Goal: Task Accomplishment & Management: Manage account settings

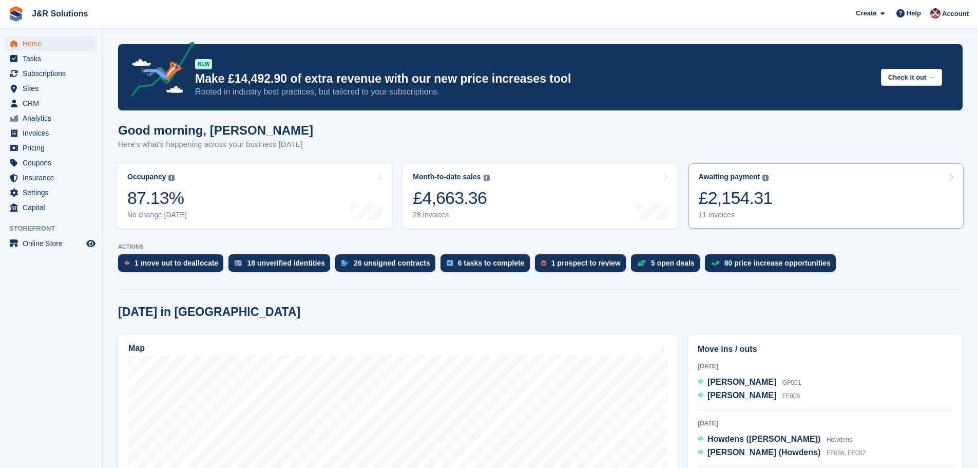
click at [711, 210] on div "Awaiting payment The total outstanding balance on all open invoices. £2,154.31 …" at bounding box center [736, 196] width 74 height 47
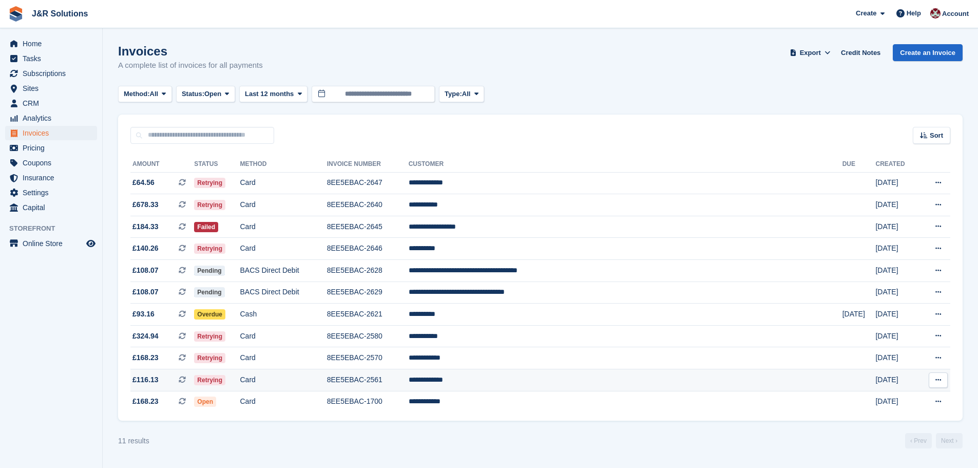
click at [409, 380] on td "8EE5EBAC-2561" at bounding box center [368, 380] width 82 height 22
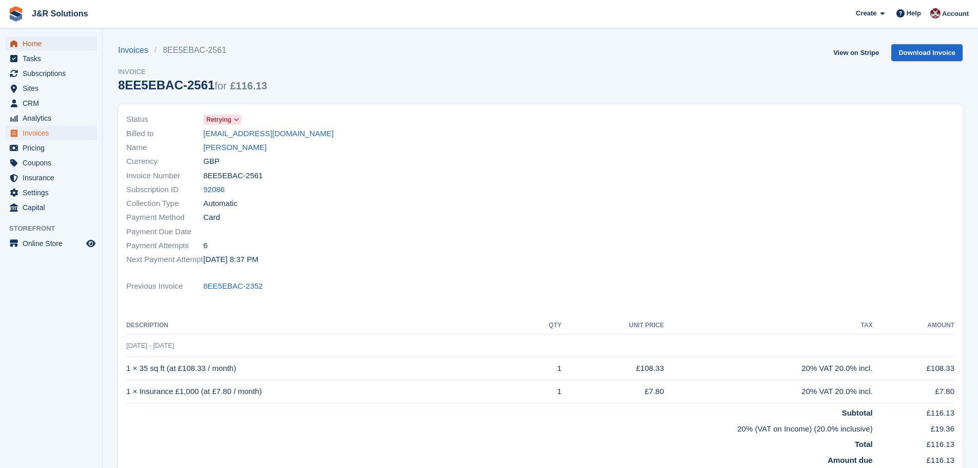
click at [35, 42] on span "Home" at bounding box center [54, 43] width 62 height 14
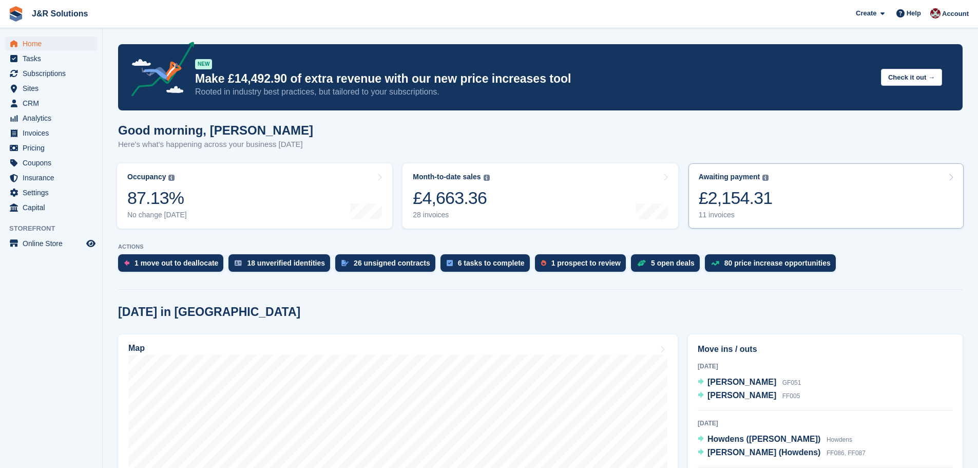
click at [715, 217] on div "11 invoices" at bounding box center [736, 215] width 74 height 9
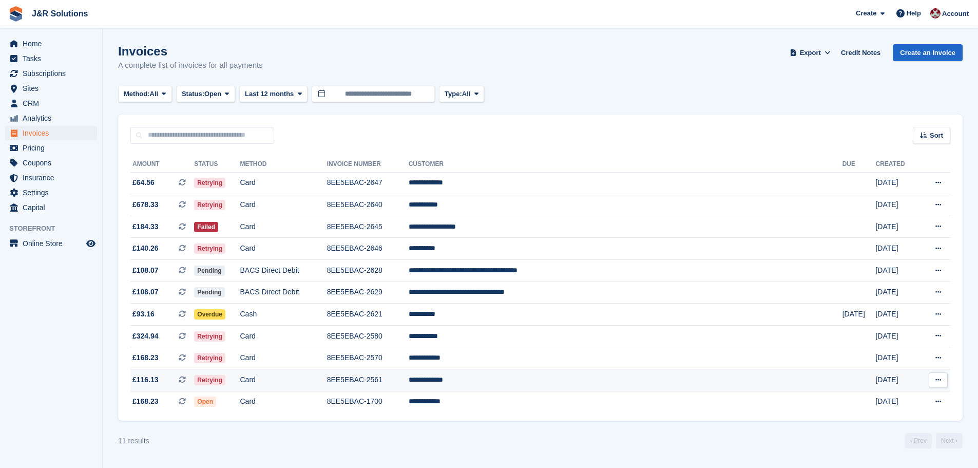
click at [327, 379] on td "Card" at bounding box center [283, 380] width 87 height 22
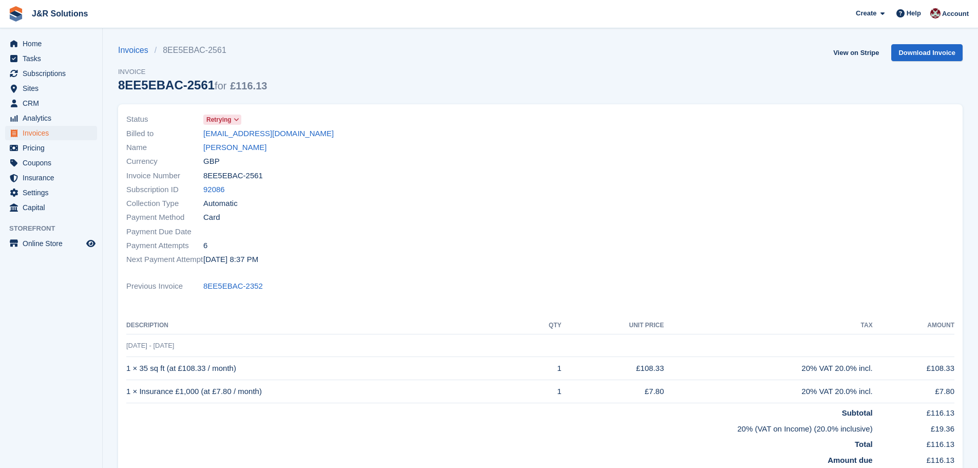
click at [234, 117] on icon at bounding box center [237, 120] width 6 height 6
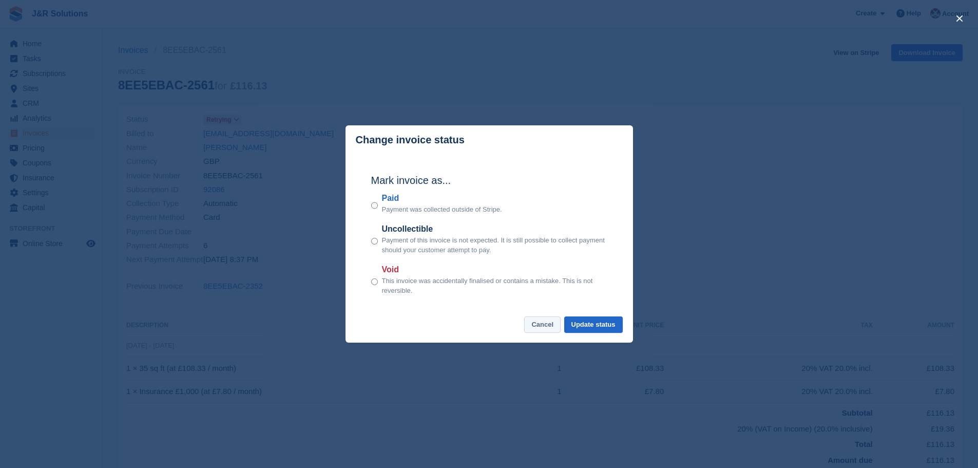
click at [551, 322] on button "Cancel" at bounding box center [542, 324] width 36 height 17
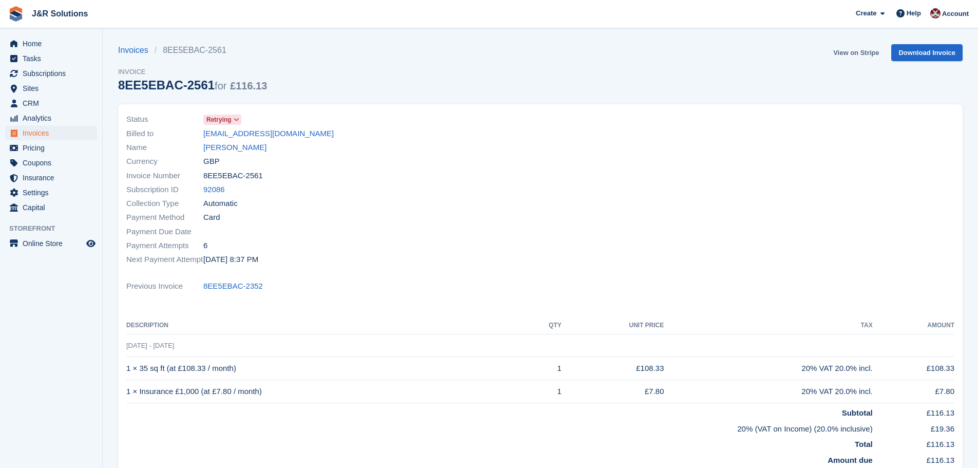
click at [847, 54] on link "View on Stripe" at bounding box center [856, 52] width 54 height 17
click at [28, 46] on span "Home" at bounding box center [54, 43] width 62 height 14
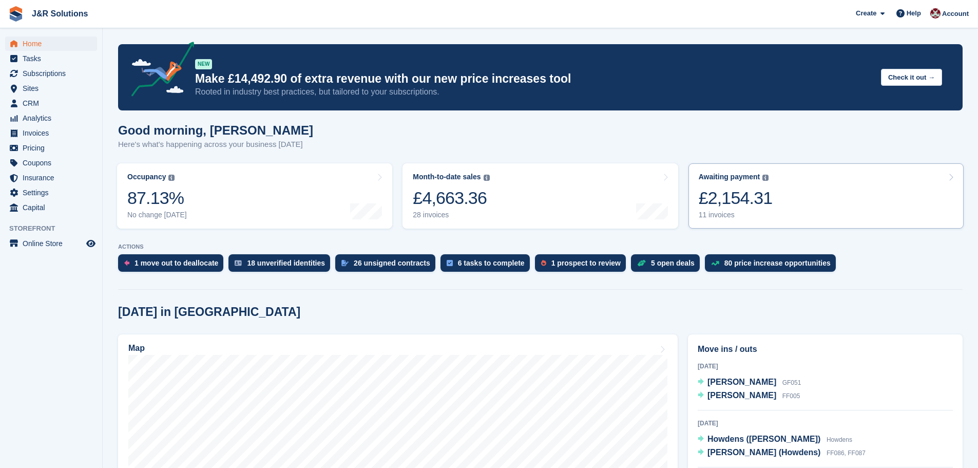
click at [713, 211] on div "11 invoices" at bounding box center [736, 215] width 74 height 9
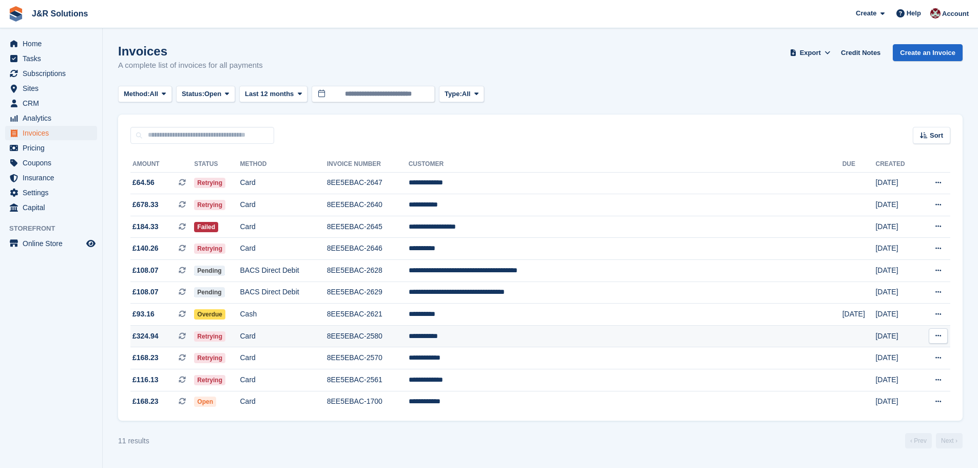
click at [409, 338] on td "8EE5EBAC-2580" at bounding box center [368, 336] width 82 height 22
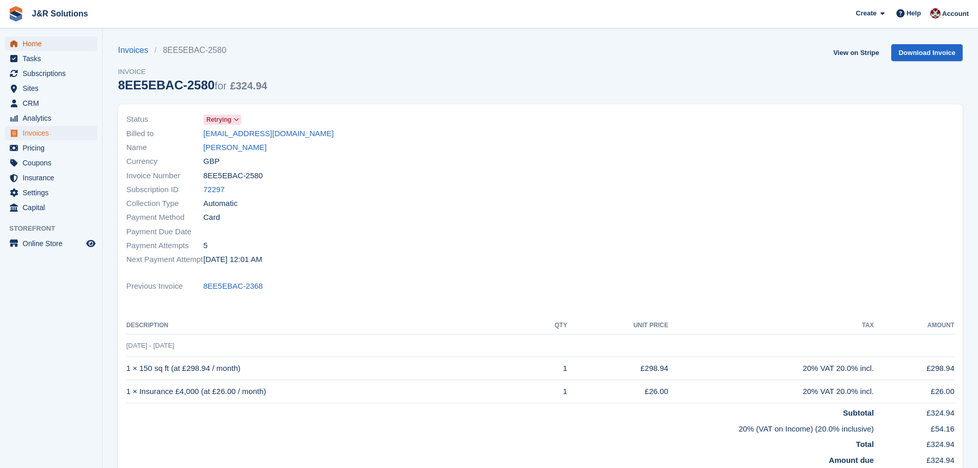
click at [28, 43] on span "Home" at bounding box center [54, 43] width 62 height 14
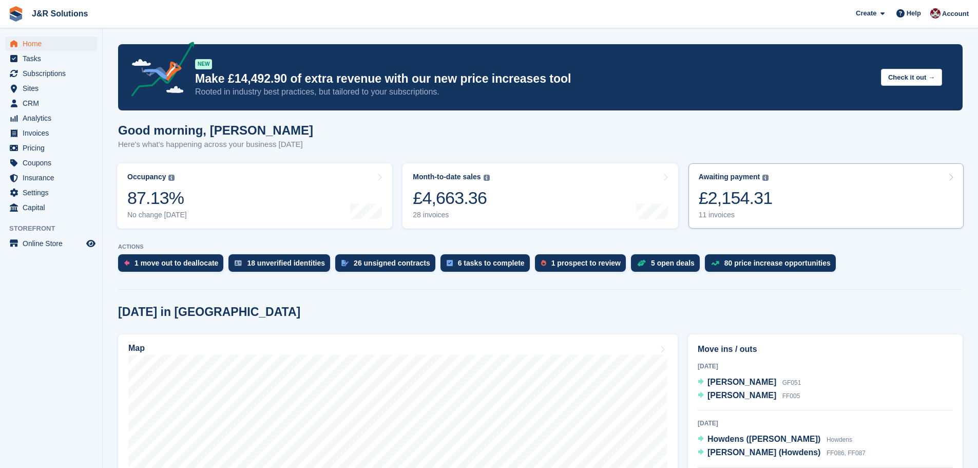
click at [707, 210] on div "Awaiting payment The total outstanding balance on all open invoices. £2,154.31 …" at bounding box center [736, 196] width 74 height 47
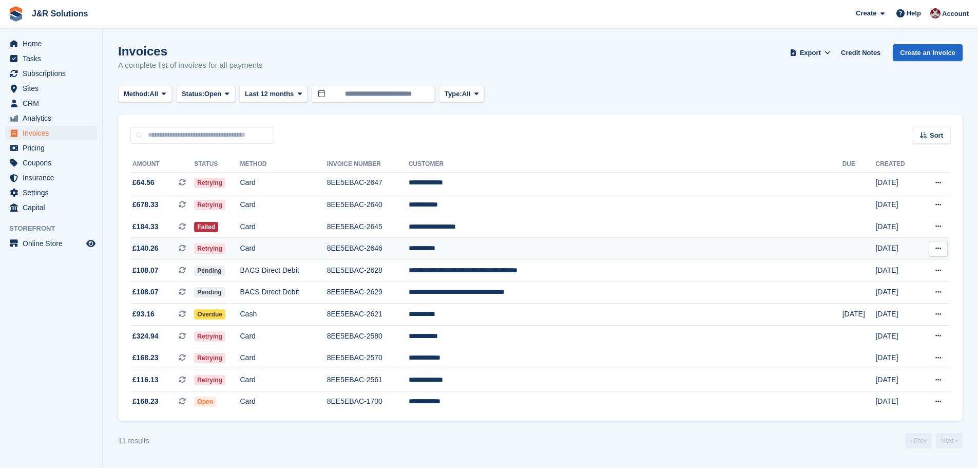
click at [409, 249] on td "8EE5EBAC-2646" at bounding box center [368, 249] width 82 height 22
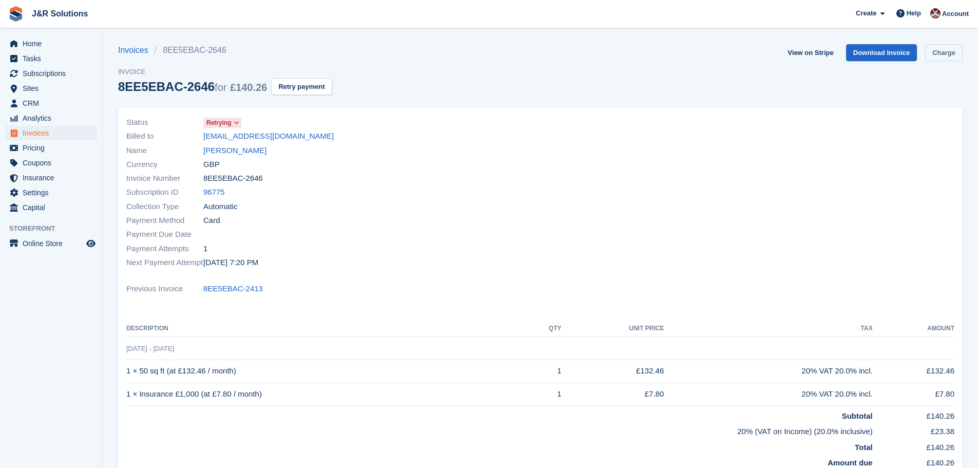
click at [945, 53] on link "Charge" at bounding box center [943, 52] width 37 height 17
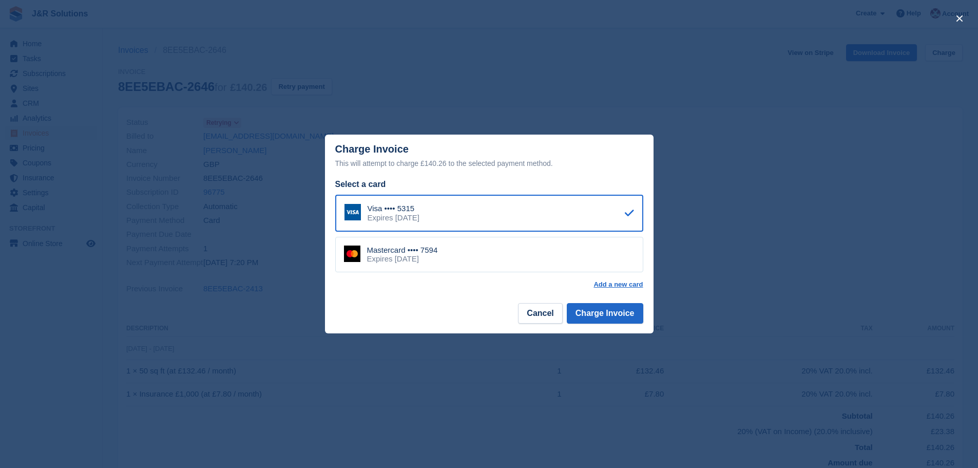
click at [583, 244] on div "Mastercard •••• 7594 Expires July 2028" at bounding box center [489, 255] width 308 height 36
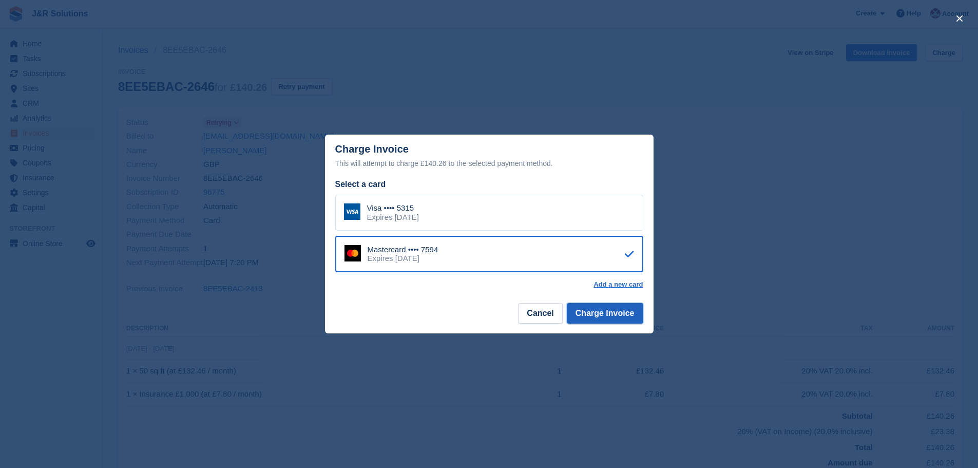
click at [609, 312] on button "Charge Invoice" at bounding box center [605, 313] width 77 height 21
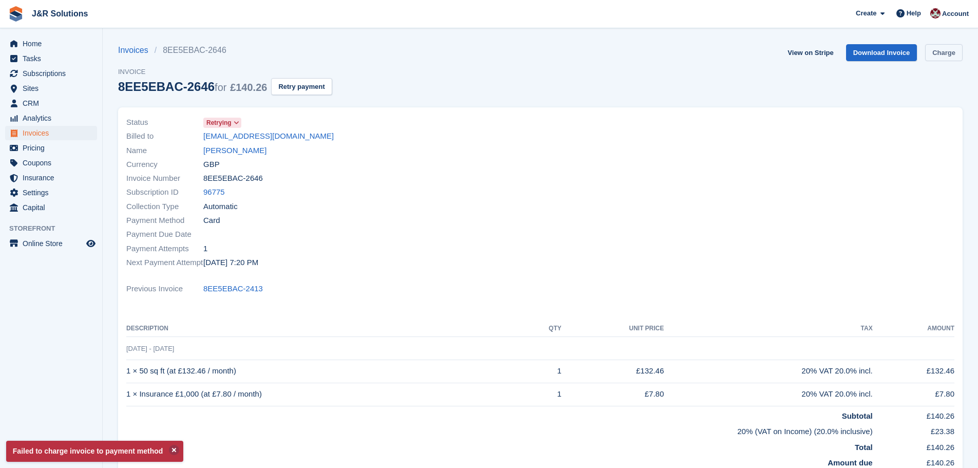
click at [939, 48] on link "Charge" at bounding box center [943, 52] width 37 height 17
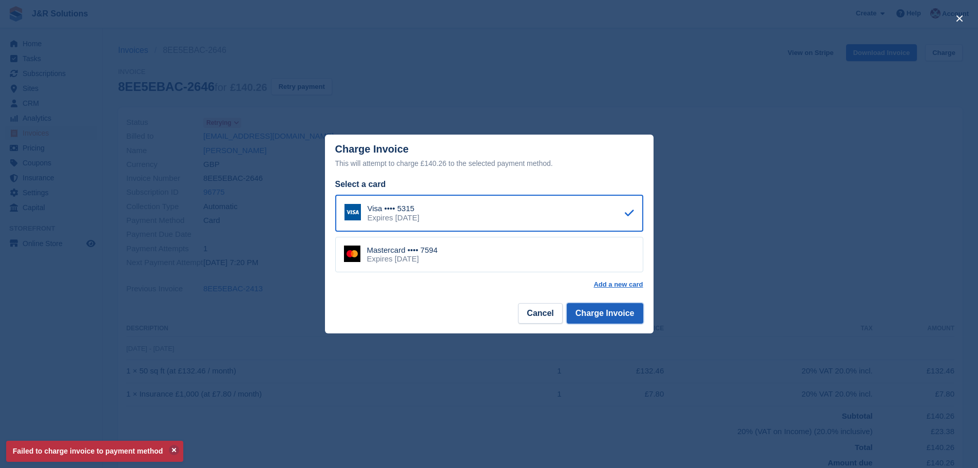
click at [614, 315] on button "Charge Invoice" at bounding box center [605, 313] width 77 height 21
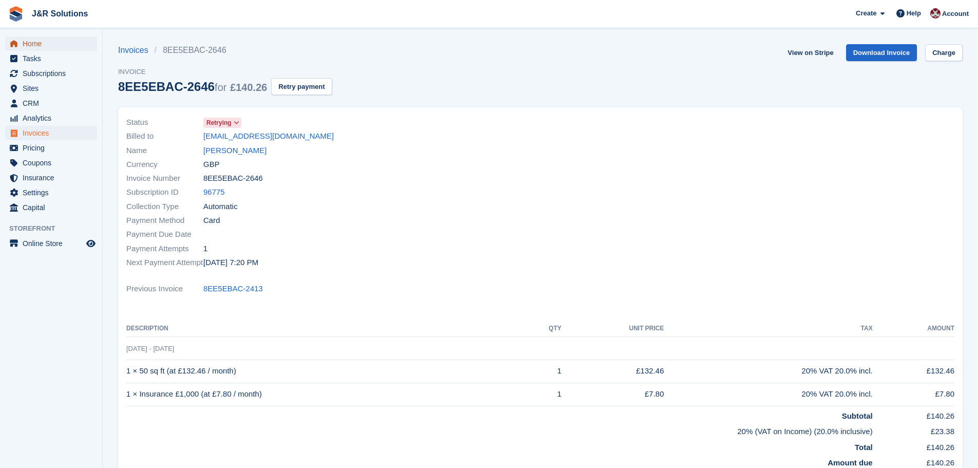
click at [31, 42] on span "Home" at bounding box center [54, 43] width 62 height 14
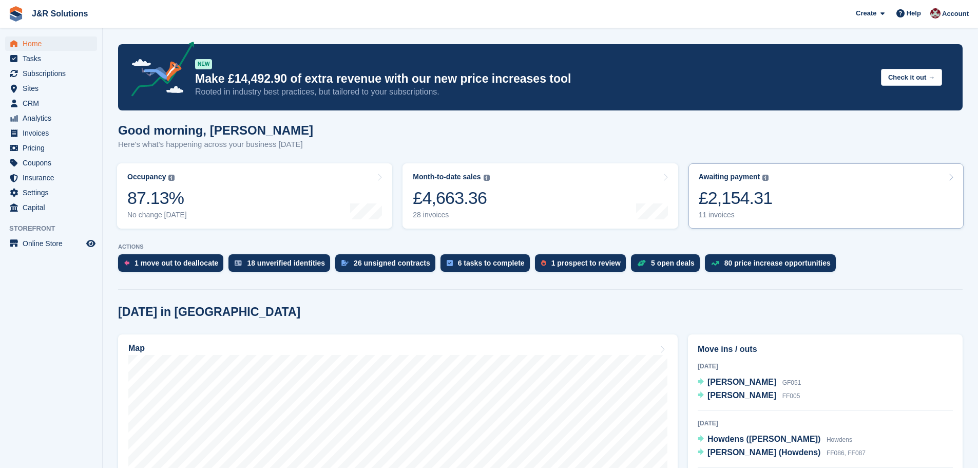
click at [715, 214] on div "11 invoices" at bounding box center [736, 215] width 74 height 9
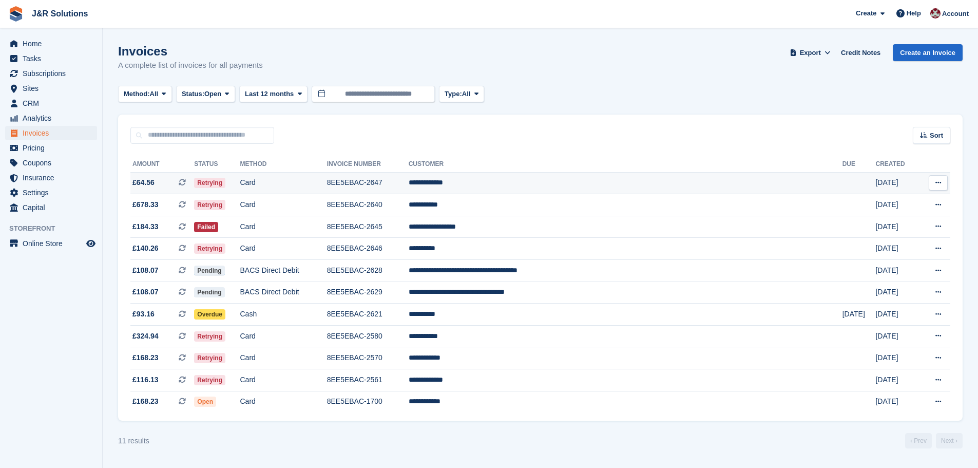
click at [225, 183] on span "Retrying" at bounding box center [209, 183] width 31 height 10
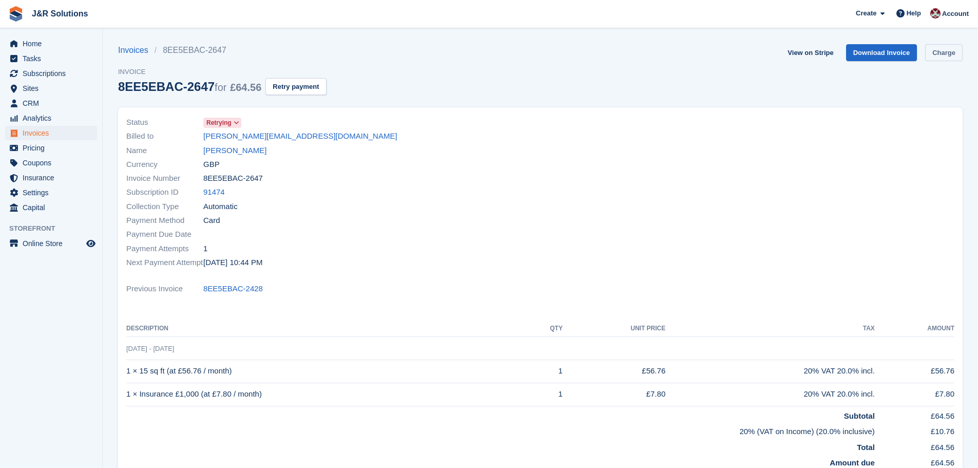
click at [948, 50] on link "Charge" at bounding box center [943, 52] width 37 height 17
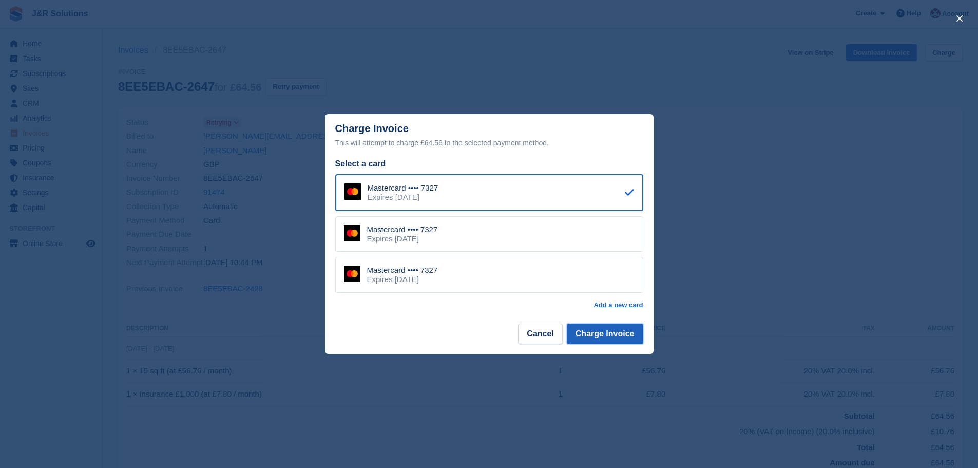
click at [610, 334] on button "Charge Invoice" at bounding box center [605, 334] width 77 height 21
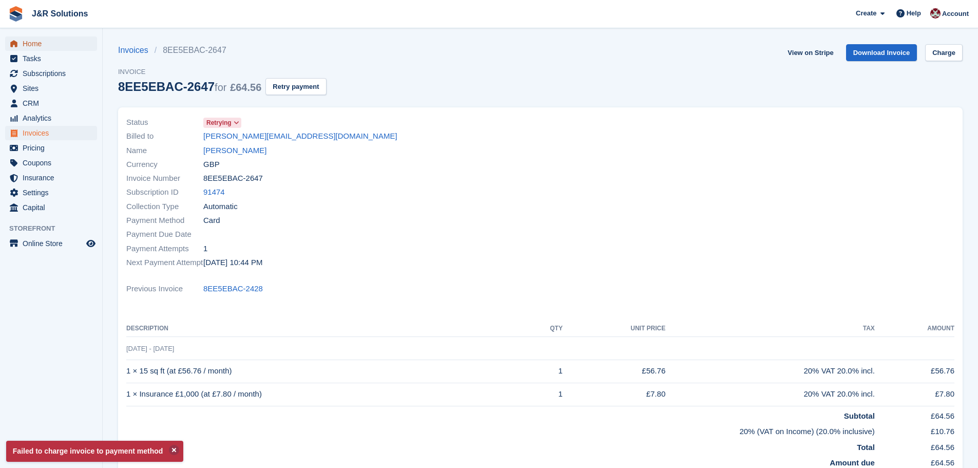
click at [26, 40] on span "Home" at bounding box center [54, 43] width 62 height 14
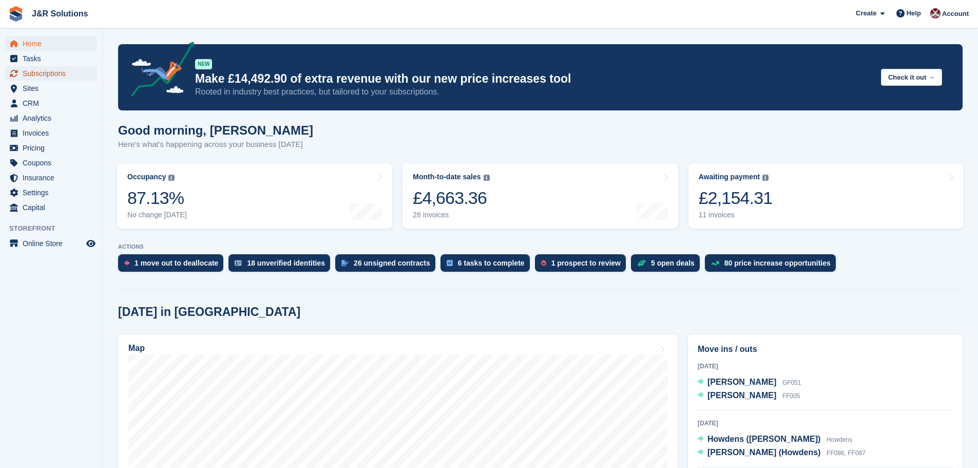
click at [37, 73] on span "Subscriptions" at bounding box center [54, 73] width 62 height 14
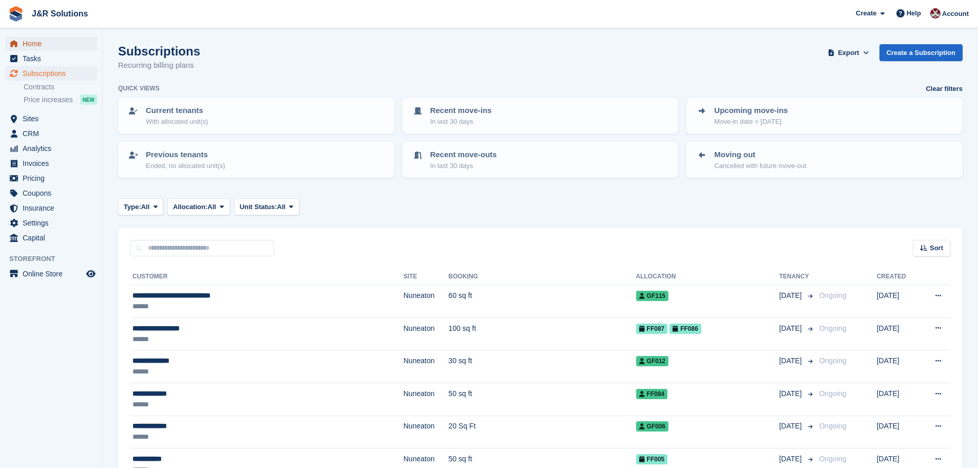
click at [41, 40] on span "Home" at bounding box center [54, 43] width 62 height 14
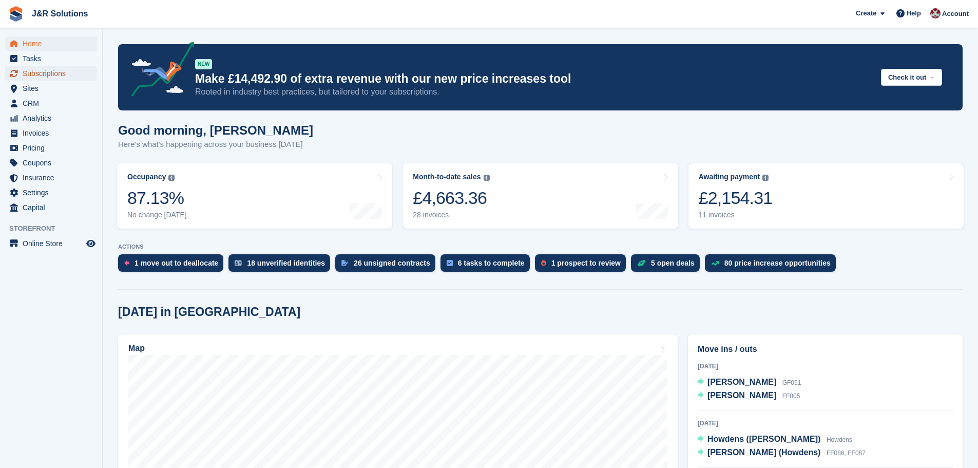
click at [46, 74] on span "Subscriptions" at bounding box center [54, 73] width 62 height 14
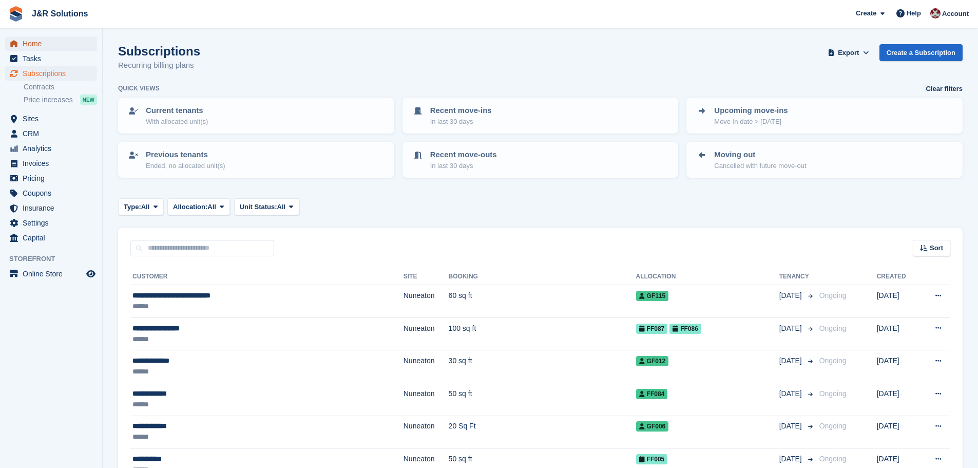
click at [31, 40] on span "Home" at bounding box center [54, 43] width 62 height 14
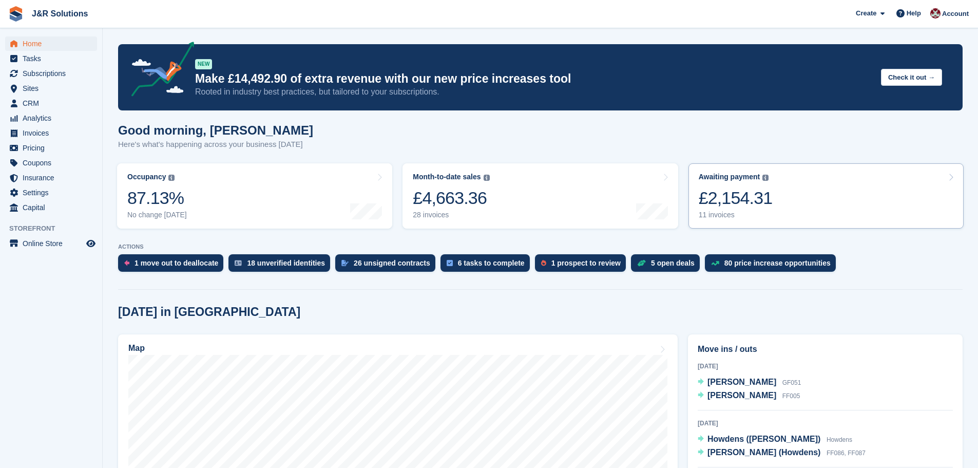
click at [731, 213] on div "11 invoices" at bounding box center [736, 215] width 74 height 9
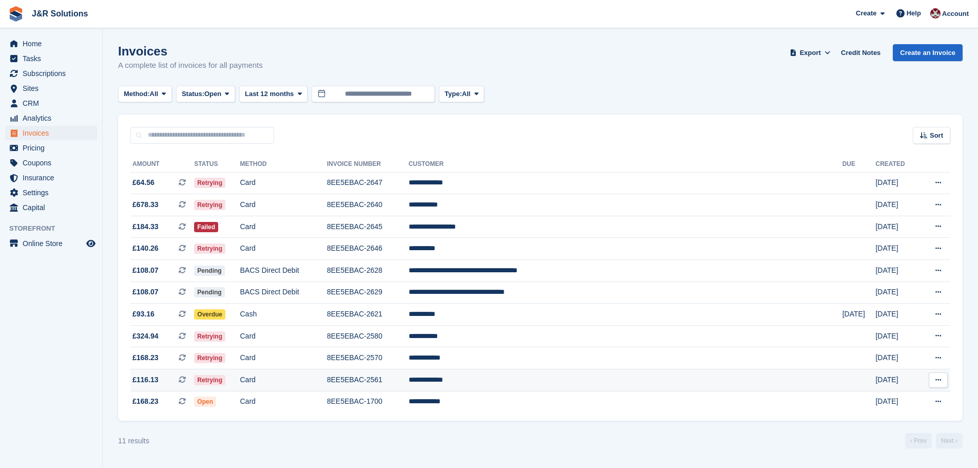
click at [552, 380] on td "**********" at bounding box center [626, 380] width 434 height 22
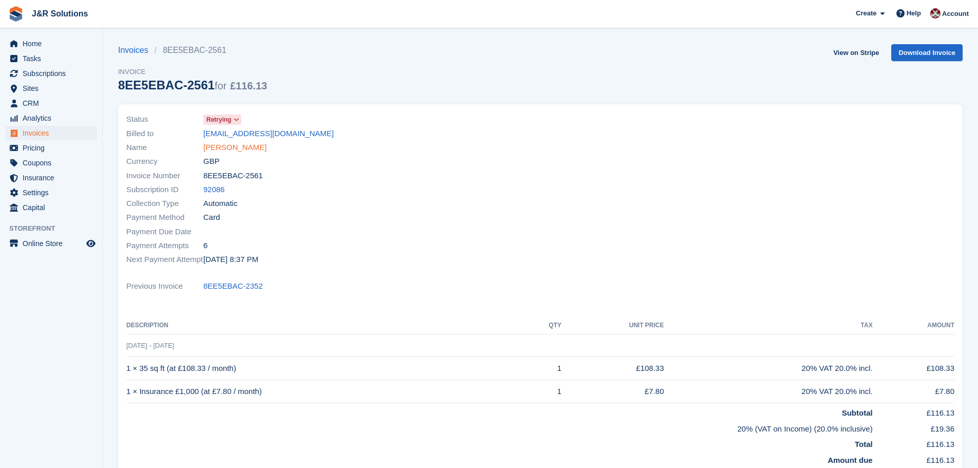
click at [238, 147] on link "[PERSON_NAME]" at bounding box center [234, 148] width 63 height 12
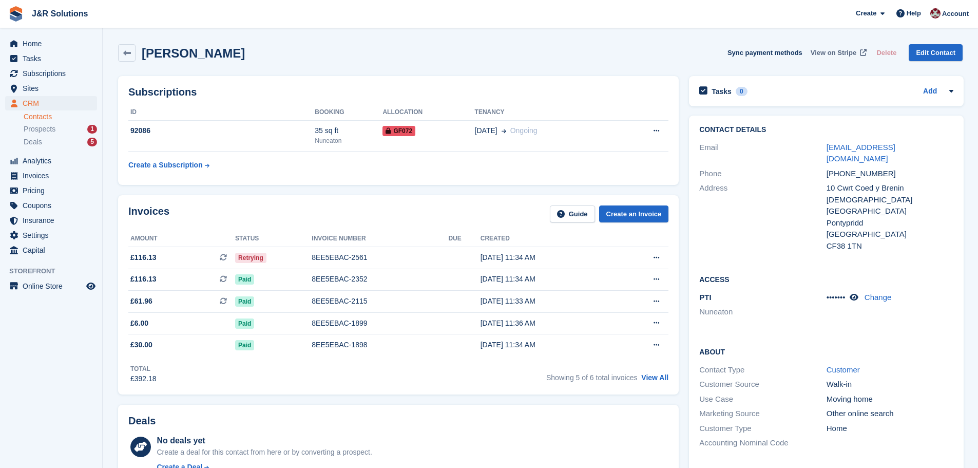
click at [846, 50] on span "View on Stripe" at bounding box center [834, 53] width 46 height 10
click at [34, 127] on span "Prospects" at bounding box center [40, 129] width 32 height 10
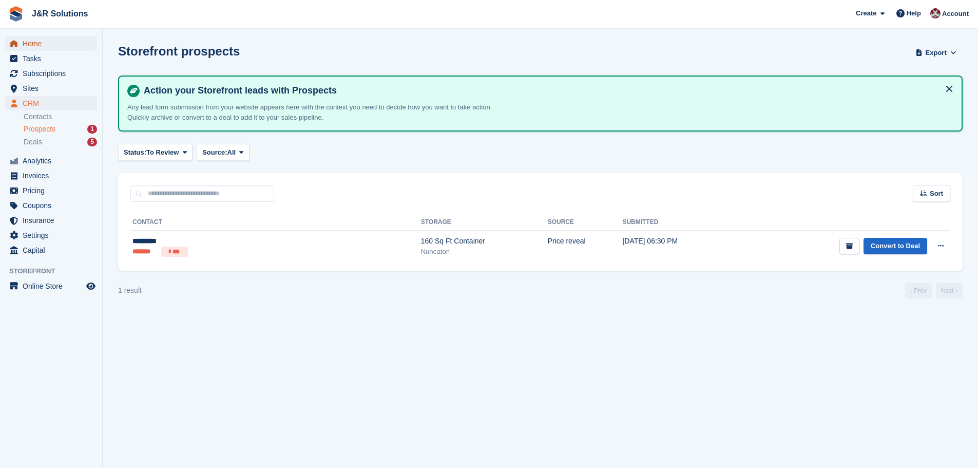
click at [26, 41] on span "Home" at bounding box center [54, 43] width 62 height 14
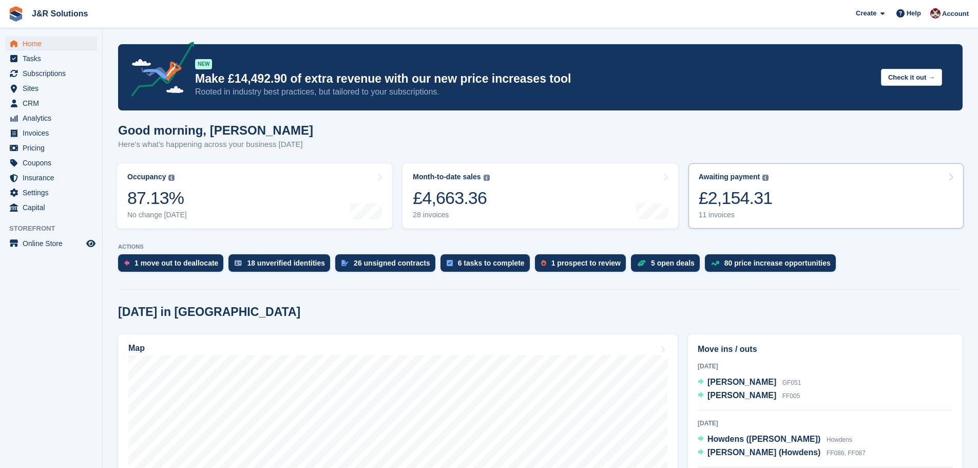
click at [726, 215] on div "11 invoices" at bounding box center [736, 215] width 74 height 9
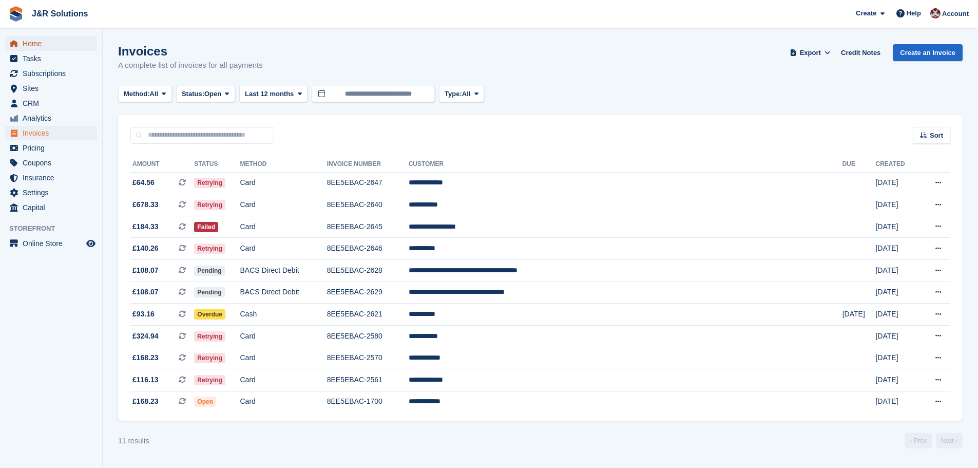
click at [35, 41] on span "Home" at bounding box center [54, 43] width 62 height 14
